Goal: Information Seeking & Learning: Compare options

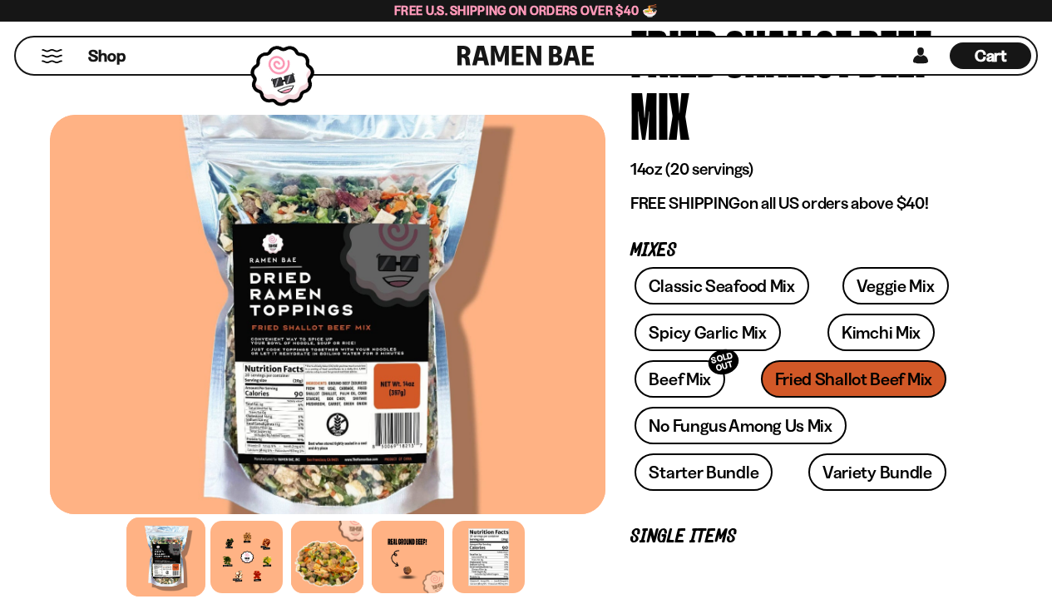
scroll to position [165, 0]
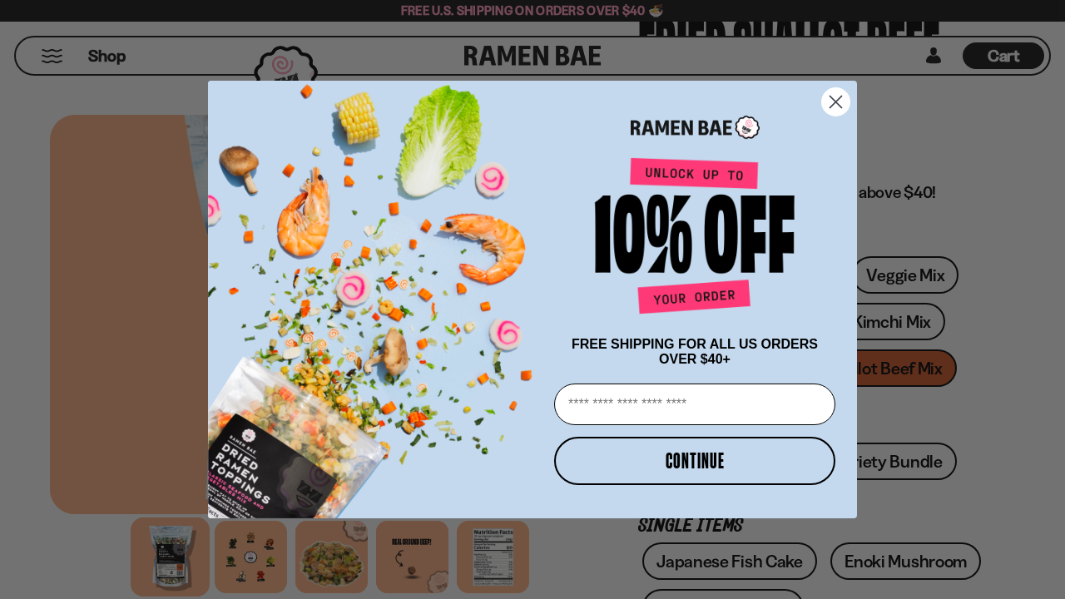
click at [834, 90] on circle "Close dialog" at bounding box center [835, 101] width 27 height 27
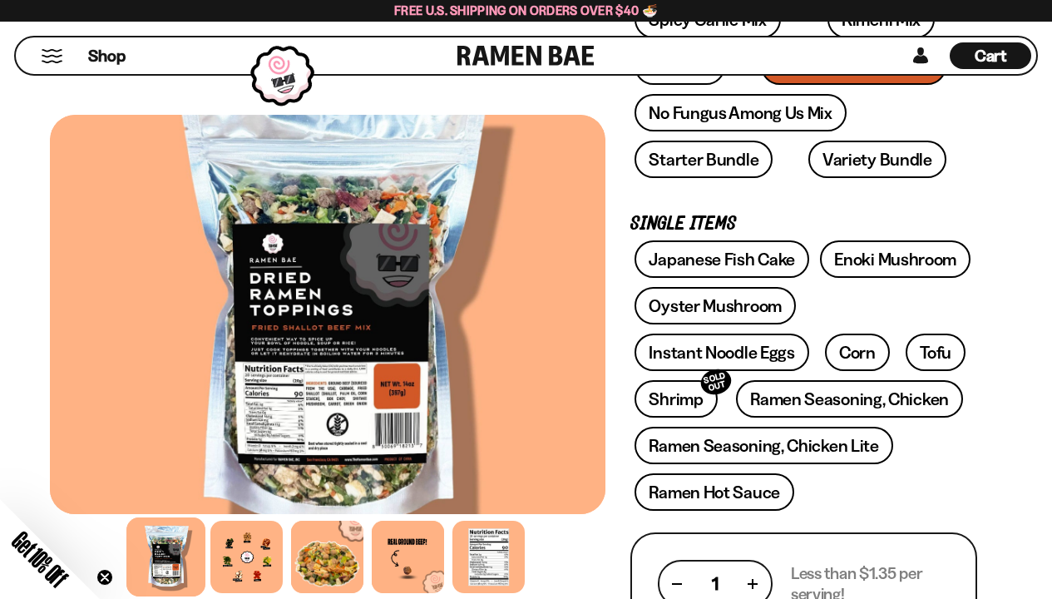
scroll to position [527, 0]
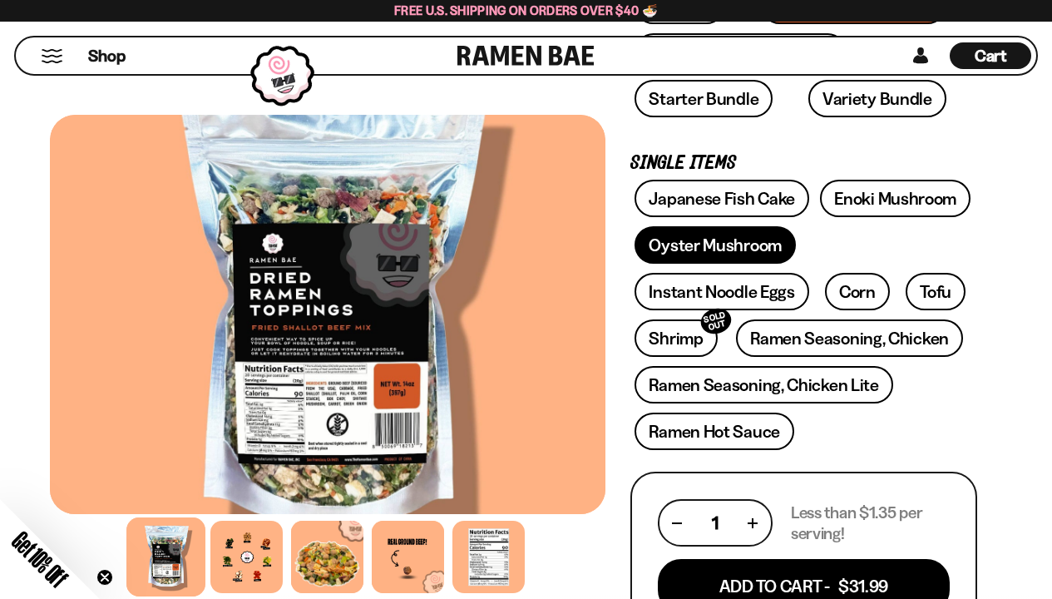
click at [699, 243] on link "Oyster Mushroom" at bounding box center [715, 244] width 161 height 37
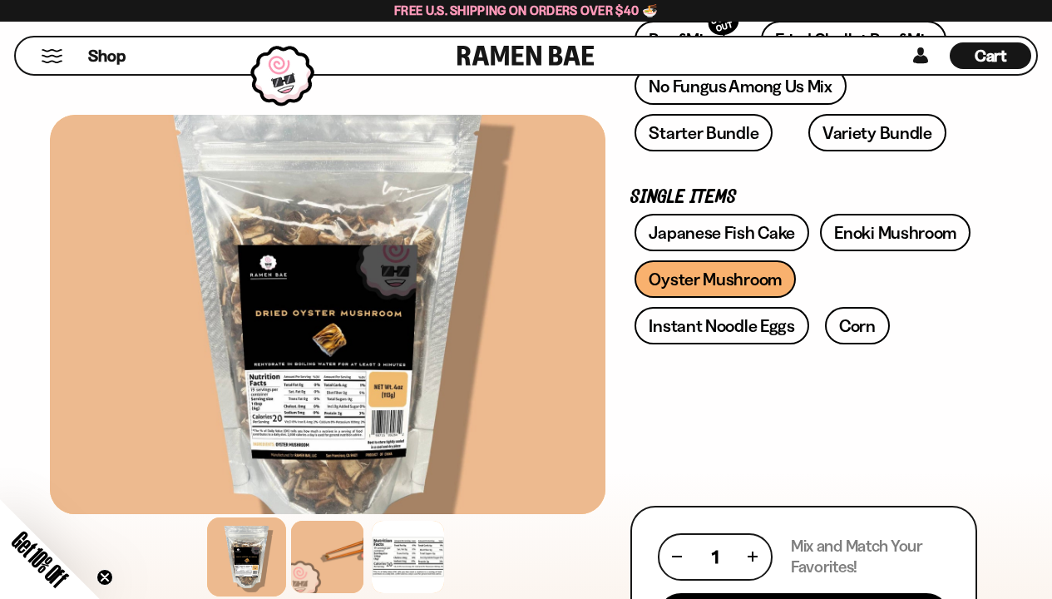
scroll to position [449, 0]
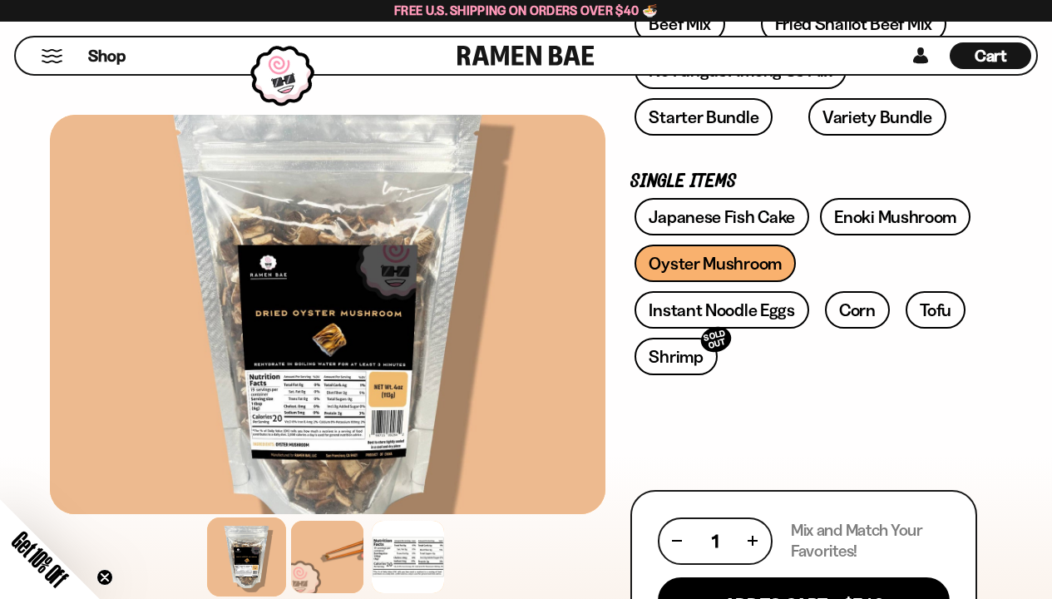
click at [442, 363] on div at bounding box center [328, 314] width 556 height 399
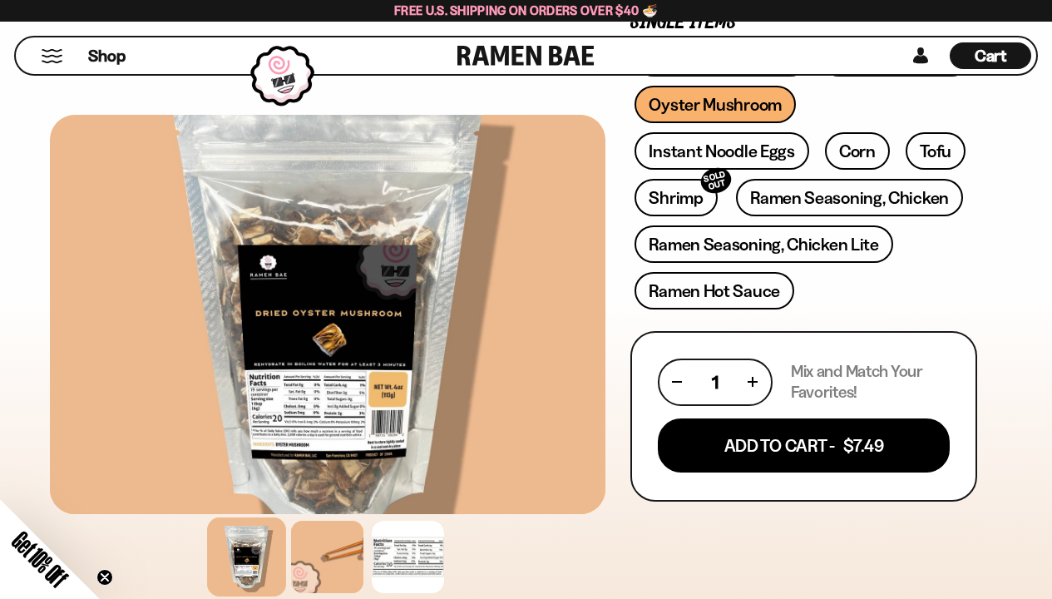
scroll to position [610, 0]
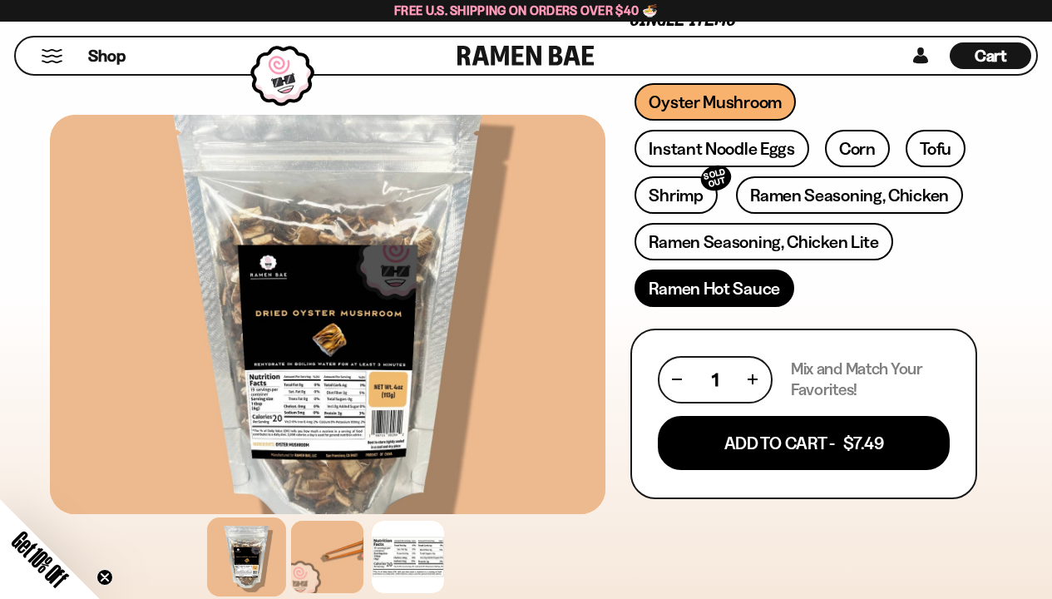
click at [697, 293] on link "Ramen Hot Sauce" at bounding box center [715, 287] width 160 height 37
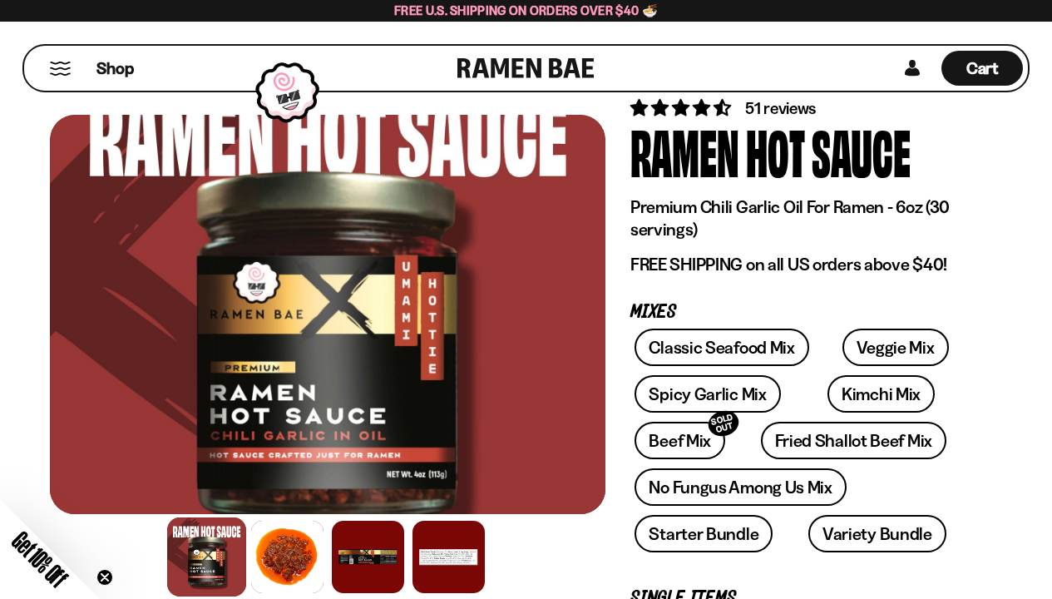
scroll to position [67, 0]
